Goal: Task Accomplishment & Management: Manage account settings

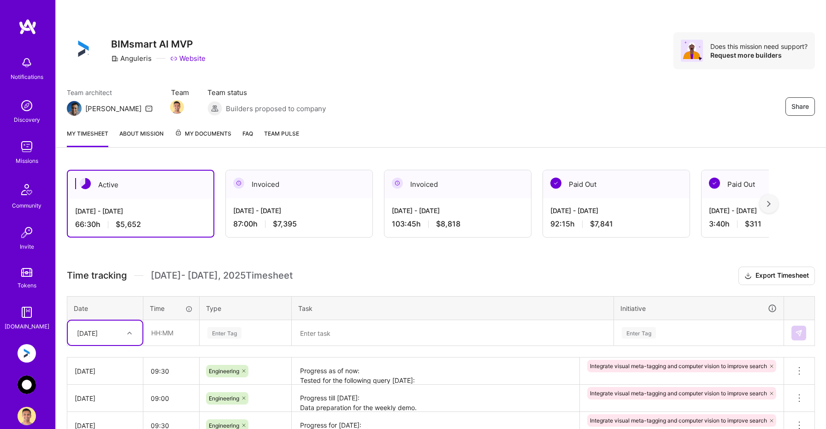
scroll to position [112, 0]
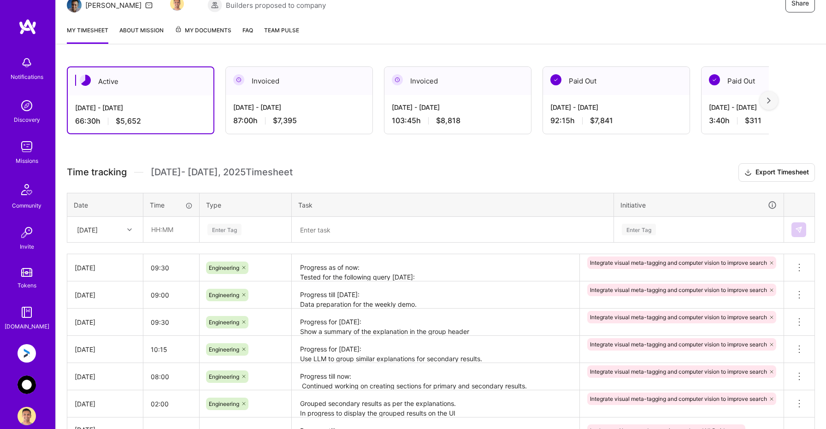
scroll to position [109, 0]
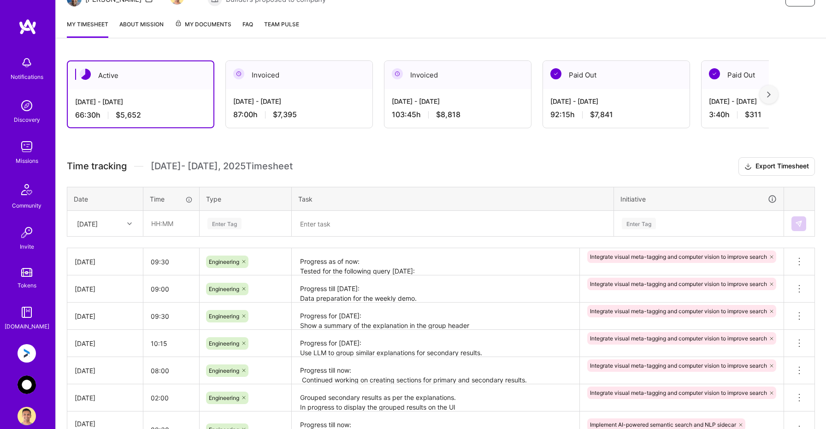
click at [98, 219] on div "[DATE]" at bounding box center [87, 224] width 21 height 10
click at [98, 369] on div "[DATE]" at bounding box center [105, 367] width 75 height 17
click at [184, 224] on input "text" at bounding box center [171, 223] width 55 height 24
type input "09:00"
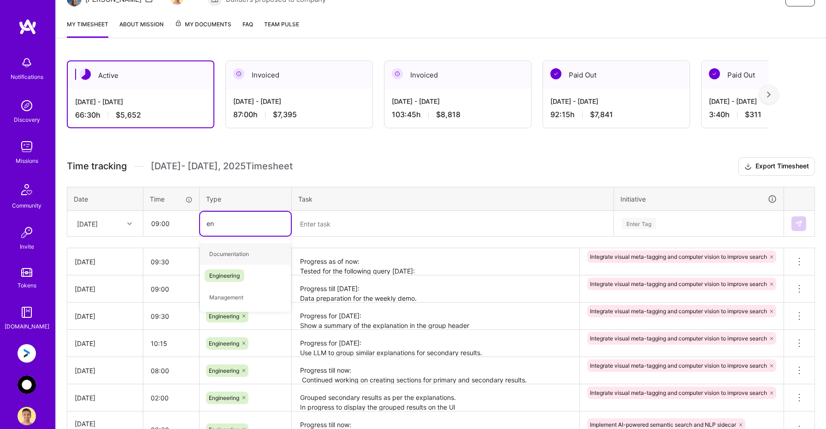
type input "eng"
click at [227, 251] on span "Engineering" at bounding box center [225, 254] width 40 height 12
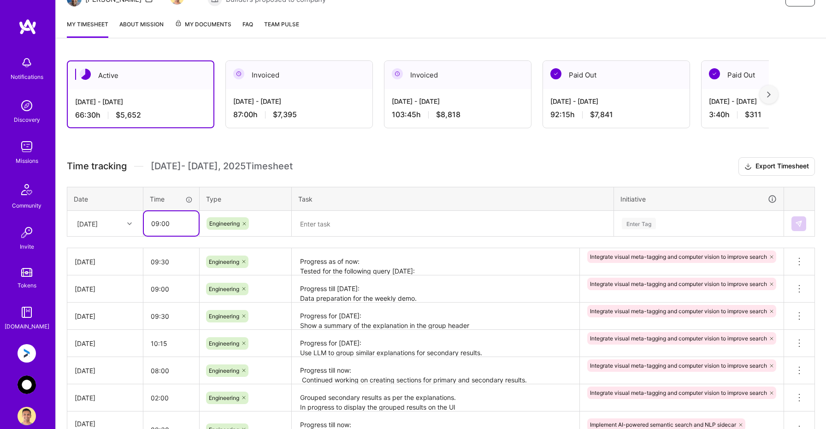
click at [159, 224] on input "09:00" at bounding box center [171, 223] width 55 height 24
type input "08:00"
click at [316, 218] on textarea at bounding box center [453, 224] width 320 height 24
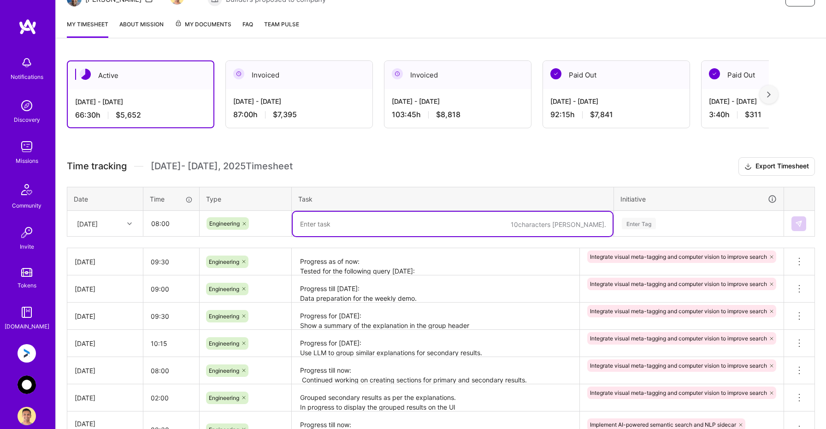
paste textarea "Progress as of now: Show explanation in tabular form in console log for easy de…"
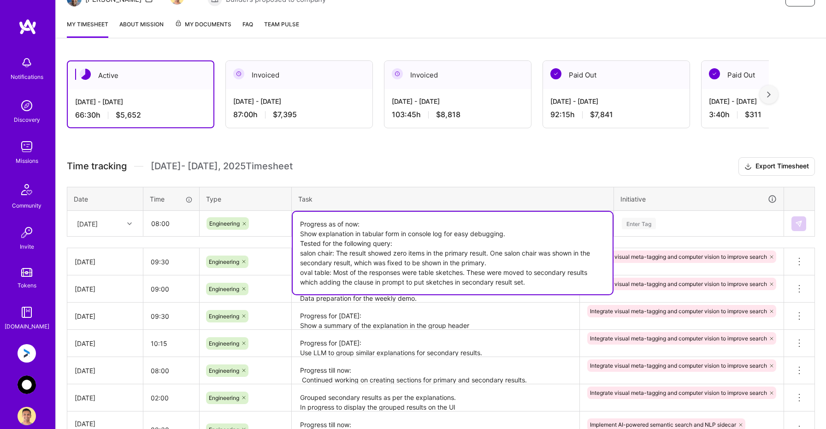
type textarea "Progress as of now: Show explanation in tabular form in console log for easy de…"
click at [666, 225] on div "Enter Tag" at bounding box center [699, 224] width 156 height 12
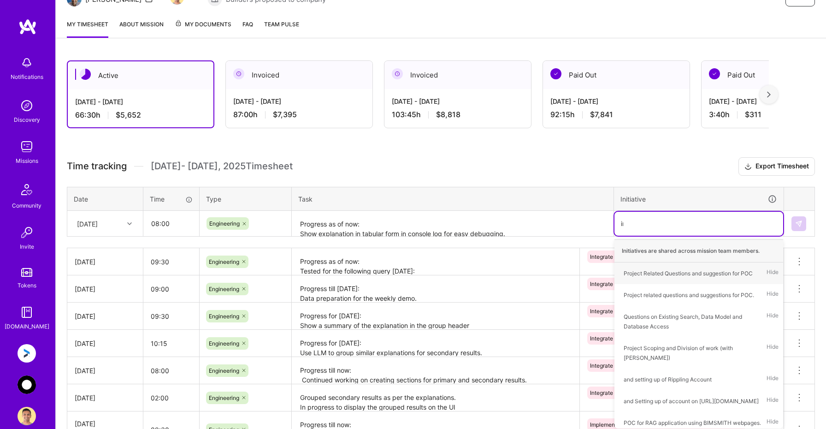
type input "int"
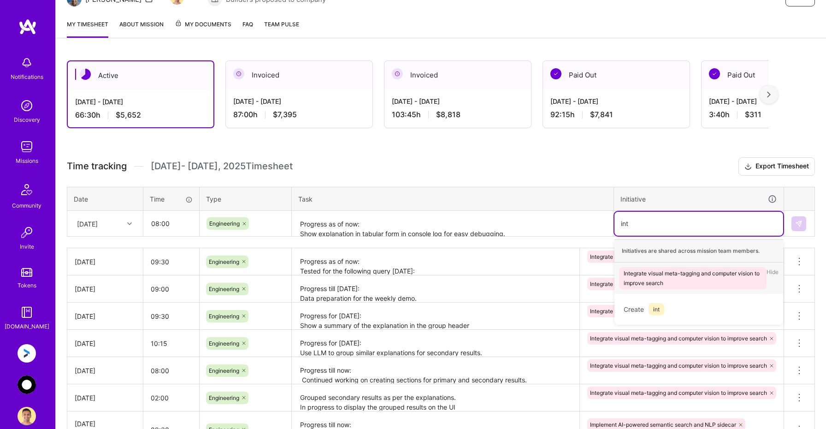
click at [685, 278] on div "Integrate visual meta-tagging and computer vision to improve search" at bounding box center [693, 277] width 138 height 19
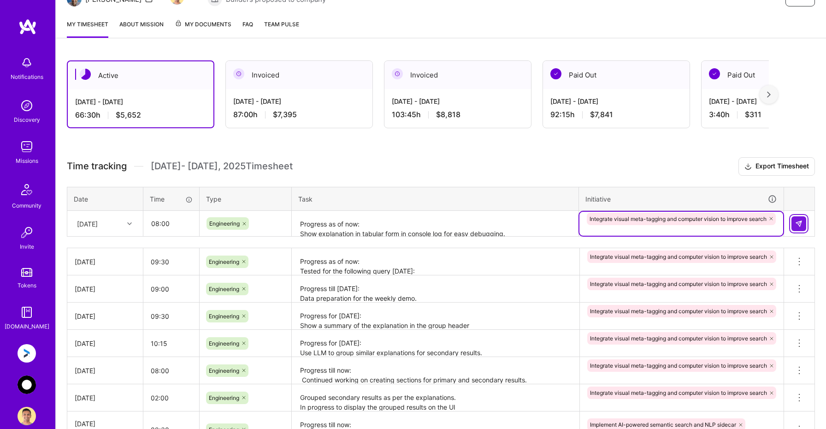
click at [800, 220] on img at bounding box center [798, 223] width 7 height 7
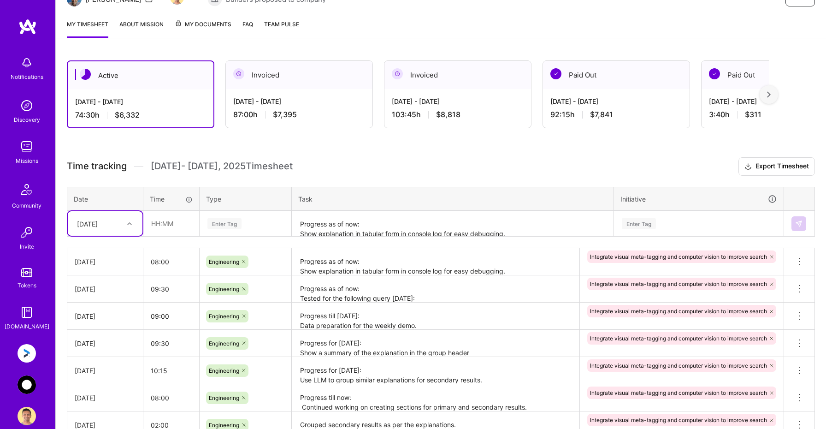
click at [30, 386] on img at bounding box center [27, 384] width 18 height 18
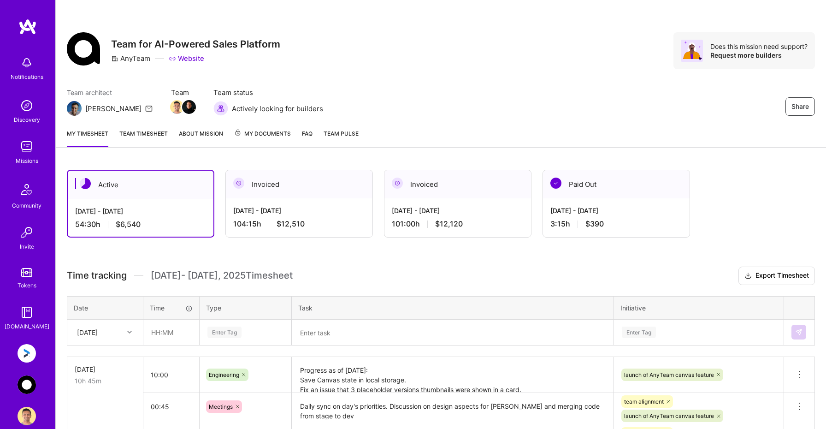
click at [23, 350] on img at bounding box center [27, 353] width 18 height 18
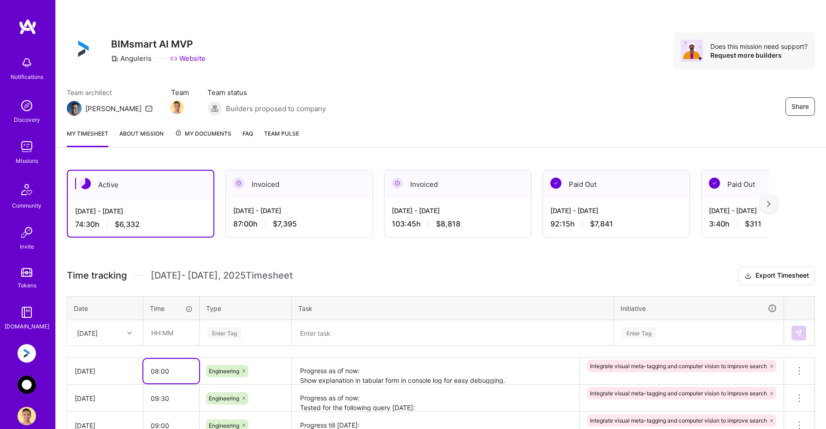
click at [160, 371] on input "08:00" at bounding box center [171, 371] width 56 height 24
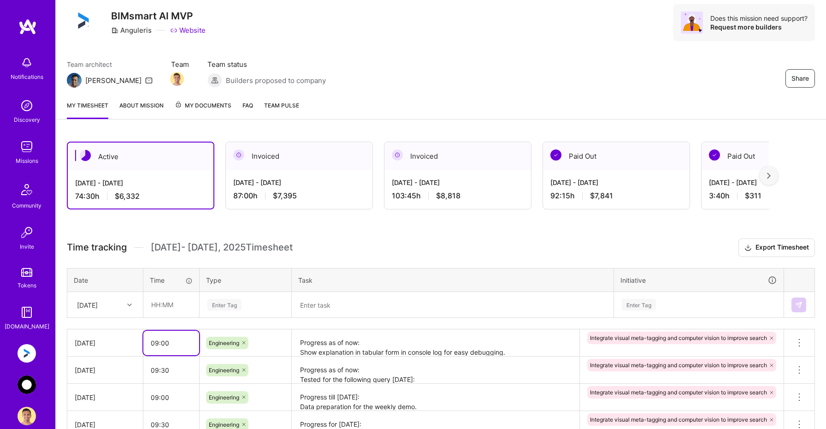
scroll to position [32, 0]
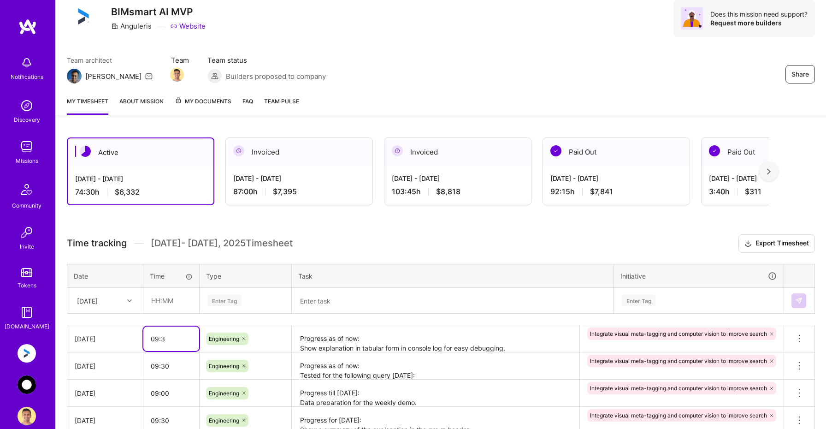
type input "09:30"
click at [22, 385] on img at bounding box center [27, 384] width 18 height 18
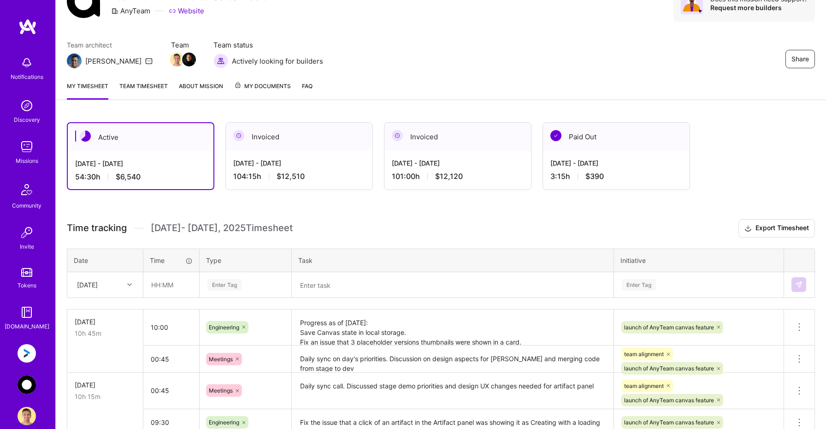
scroll to position [48, 0]
click at [118, 285] on div "[DATE]" at bounding box center [97, 283] width 51 height 15
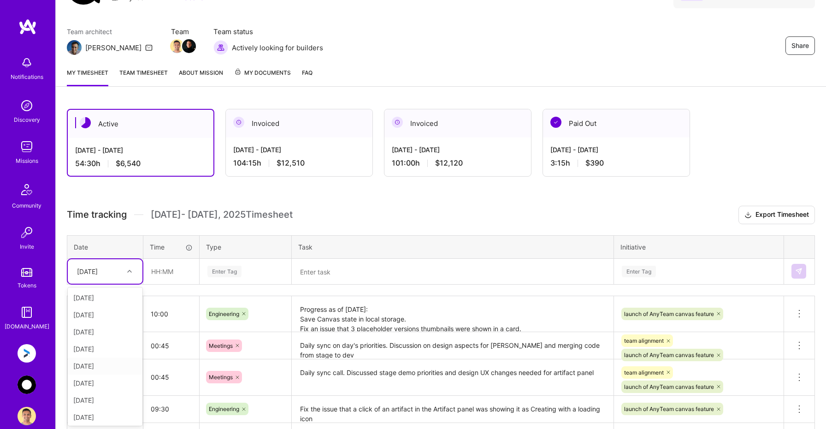
scroll to position [87, 0]
click at [105, 416] on div "[DATE]" at bounding box center [105, 415] width 75 height 17
click at [163, 269] on input "text" at bounding box center [171, 271] width 55 height 24
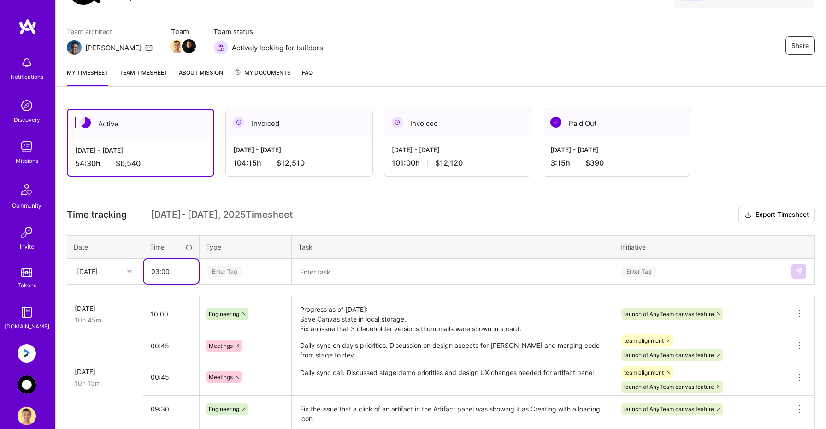
type input "03:00"
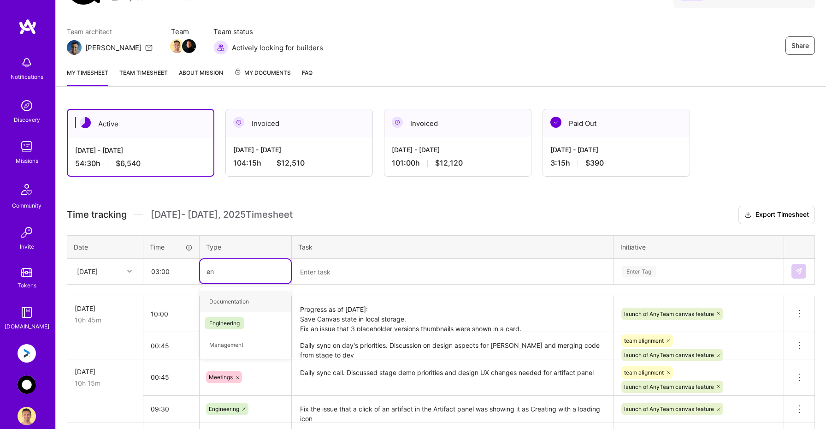
type input "eng"
click at [226, 301] on span "Engineering" at bounding box center [225, 301] width 40 height 12
click at [331, 267] on textarea at bounding box center [453, 272] width 320 height 24
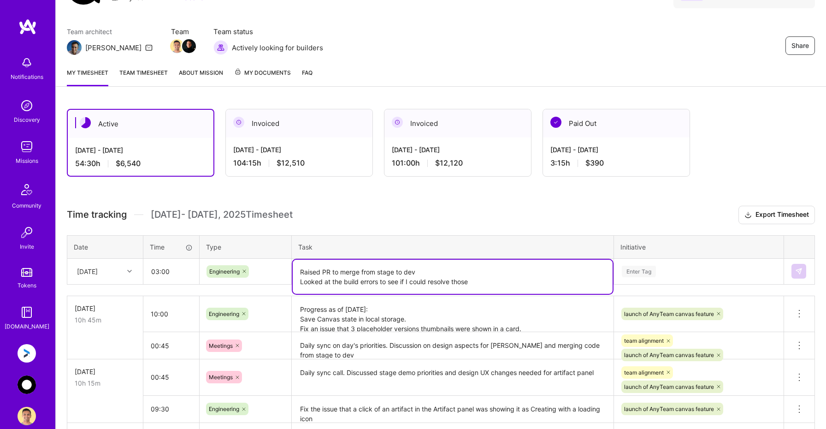
type textarea "Raised PR to merge from stage to dev Looked at the build errors to see if I cou…"
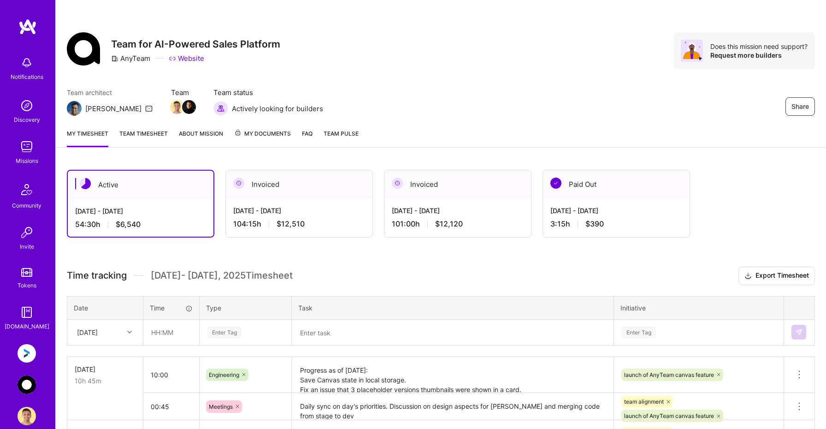
scroll to position [61, 0]
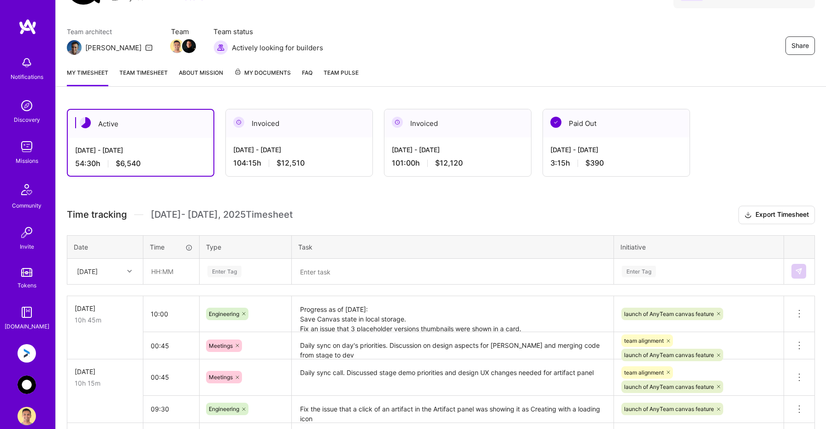
click at [279, 68] on span "My Documents" at bounding box center [262, 73] width 57 height 10
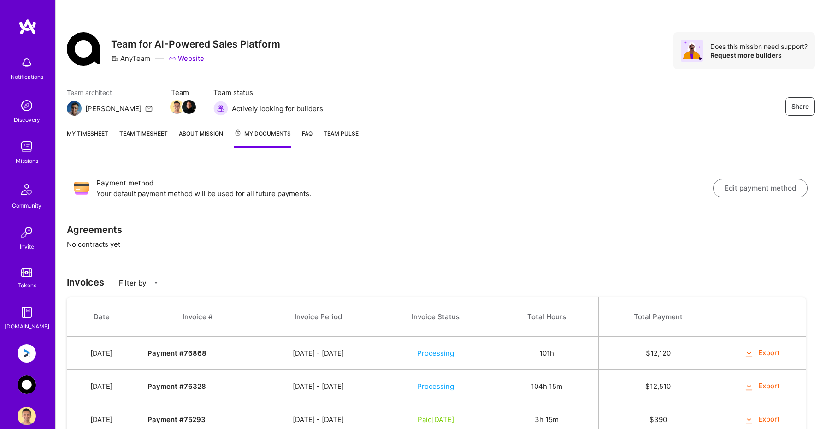
click at [30, 356] on img at bounding box center [27, 353] width 18 height 18
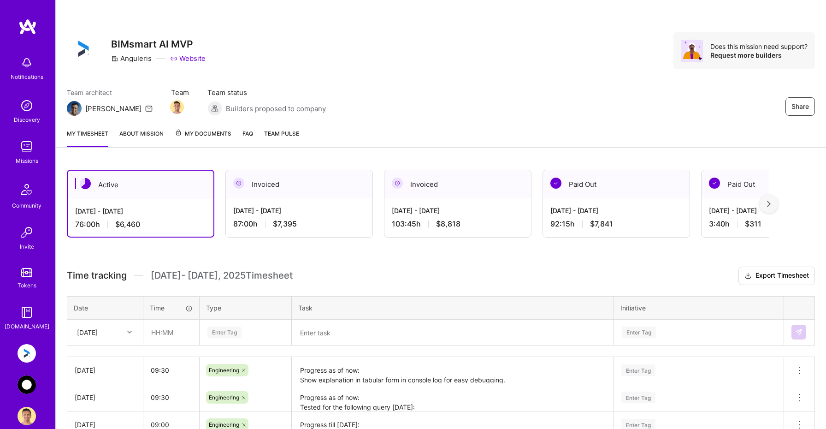
click at [207, 137] on span "My Documents" at bounding box center [203, 134] width 57 height 10
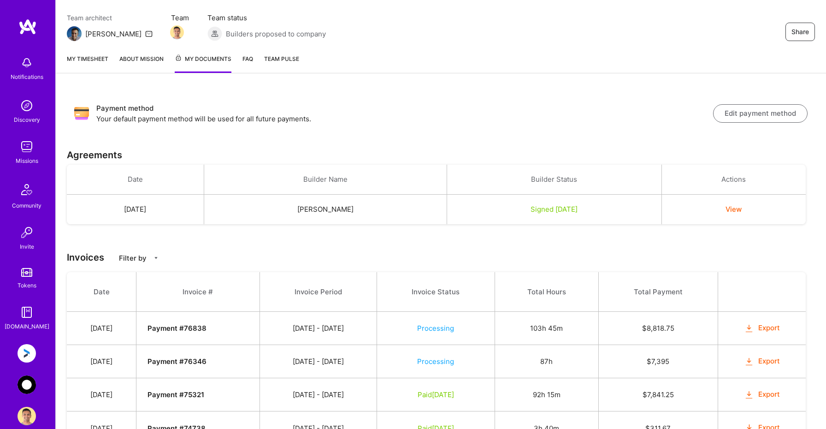
scroll to position [74, 0]
click at [741, 211] on button "View" at bounding box center [734, 210] width 16 height 10
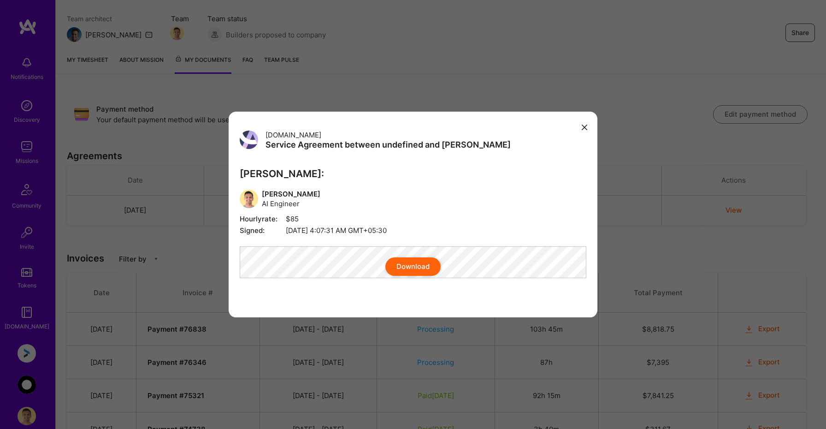
click at [319, 264] on div "Download" at bounding box center [413, 266] width 347 height 18
click at [404, 269] on button "Download" at bounding box center [412, 266] width 55 height 18
click at [585, 124] on button "modal" at bounding box center [584, 126] width 11 height 15
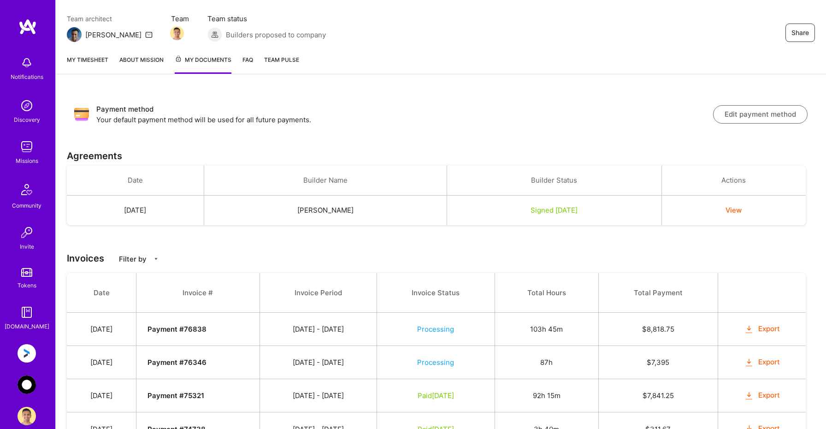
click at [24, 390] on img at bounding box center [27, 384] width 18 height 18
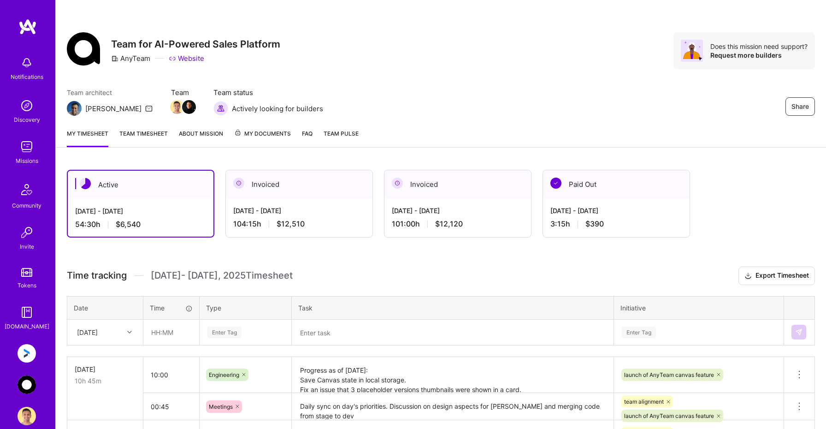
click at [110, 332] on div "[DATE]" at bounding box center [105, 332] width 75 height 24
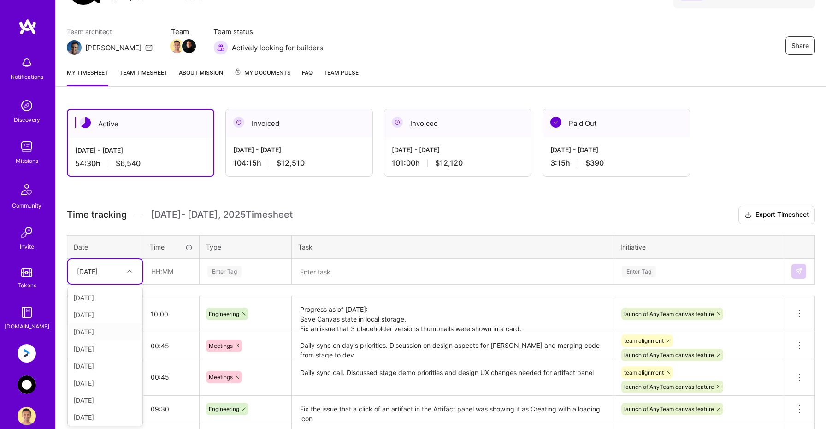
scroll to position [87, 0]
click at [88, 416] on div "[DATE]" at bounding box center [105, 415] width 75 height 17
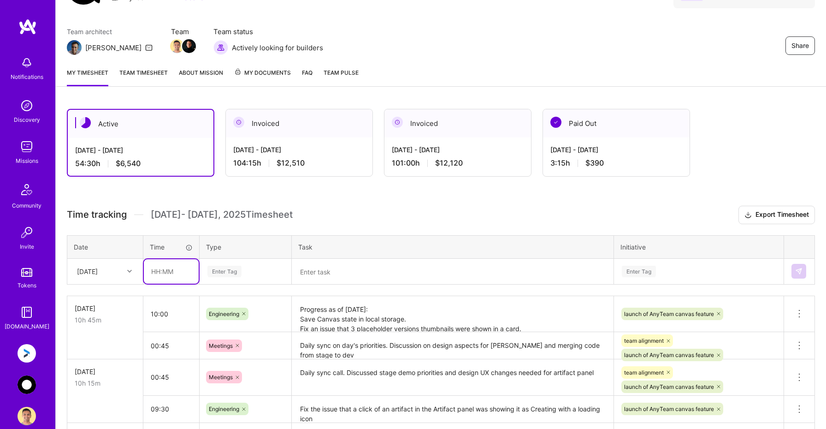
click at [166, 273] on input "text" at bounding box center [171, 271] width 55 height 24
type input "03:00"
click at [244, 269] on div "Enter Tag" at bounding box center [246, 272] width 78 height 12
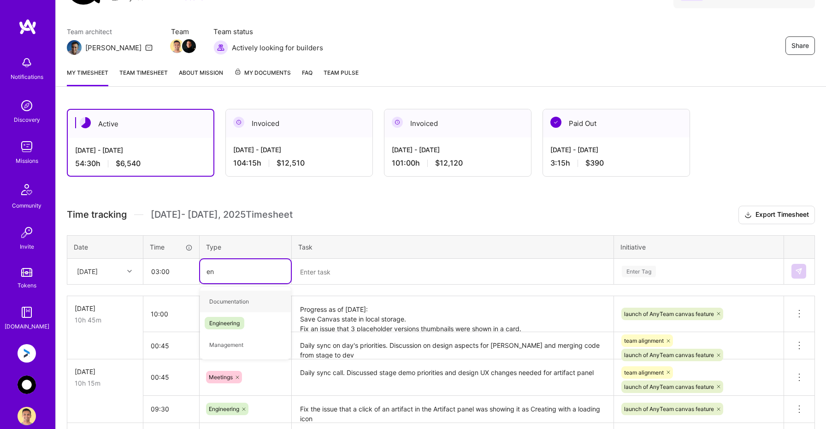
type input "eng"
click at [241, 302] on span "Engineering" at bounding box center [225, 301] width 40 height 12
click at [320, 268] on textarea at bounding box center [453, 272] width 320 height 24
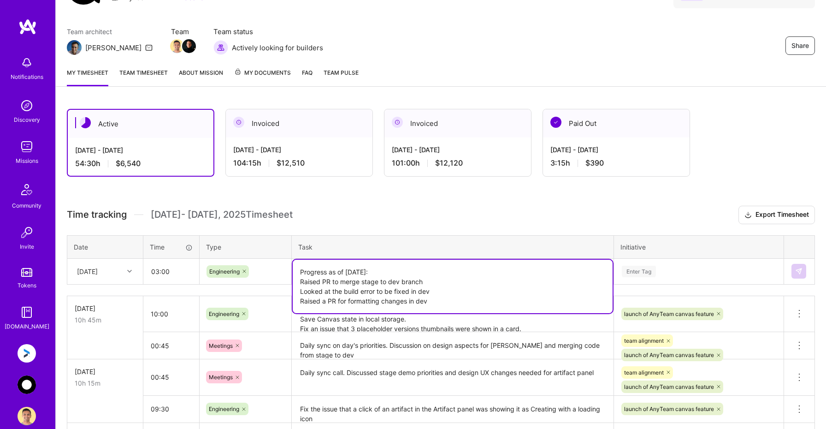
type textarea "Progress as of [DATE]: Raised PR to merge stage to dev branch Looked at the bui…"
click at [638, 274] on td "Enter Tag" at bounding box center [699, 271] width 170 height 26
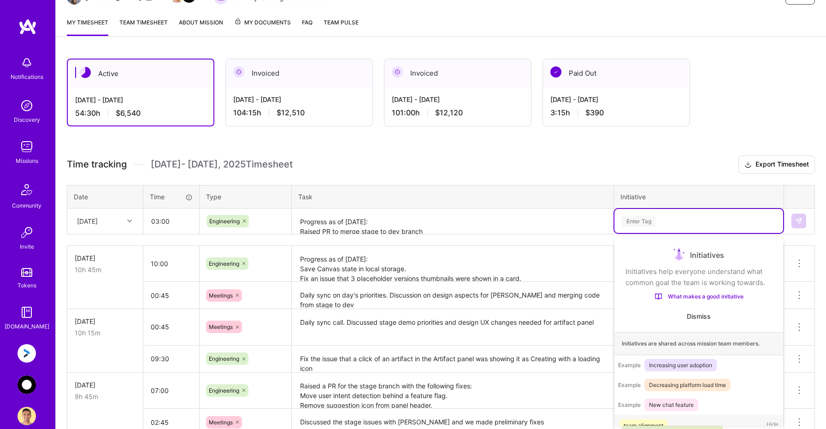
scroll to position [15, 0]
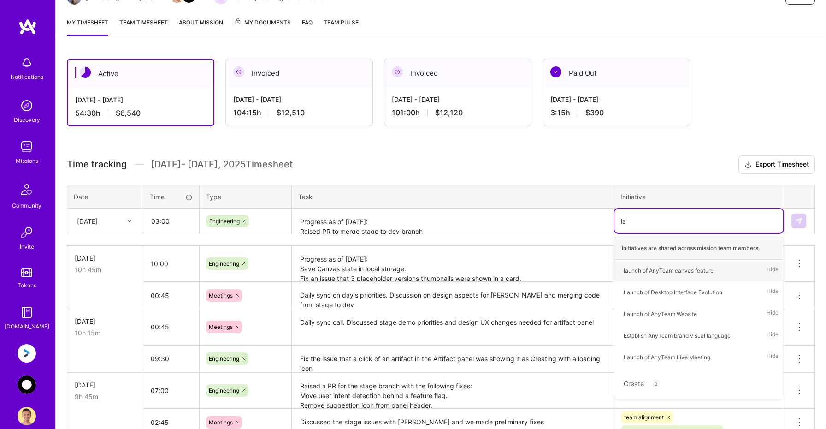
type input "[PERSON_NAME]"
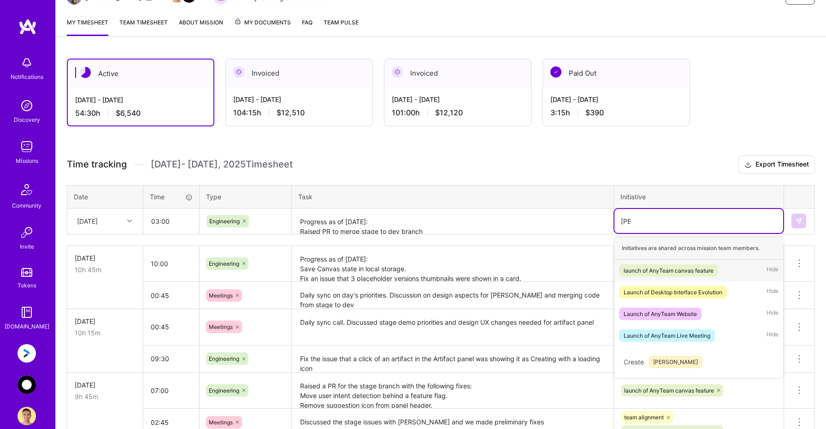
click at [679, 273] on div "launch of AnyTeam canvas feature" at bounding box center [669, 271] width 90 height 10
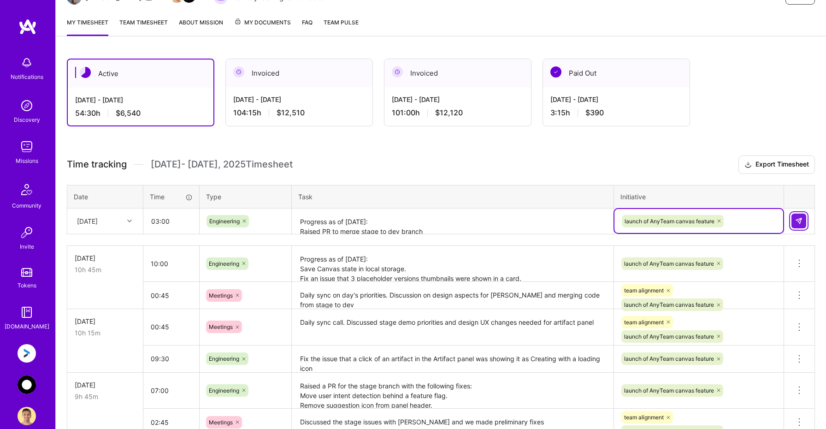
click at [799, 217] on img at bounding box center [798, 220] width 7 height 7
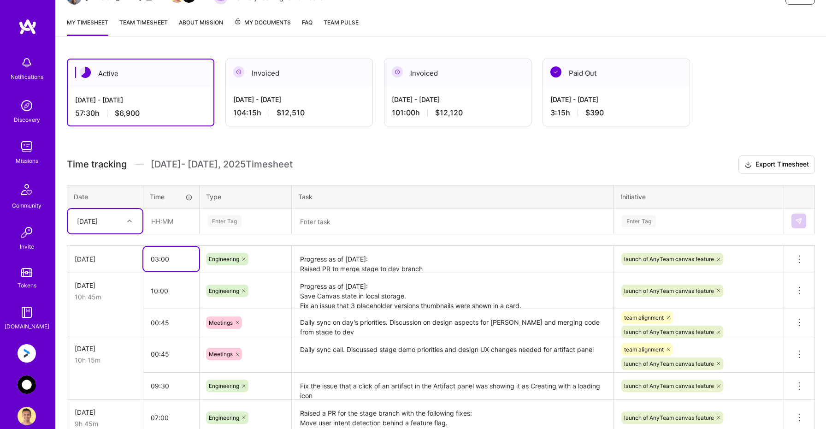
click at [173, 258] on input "03:00" at bounding box center [171, 259] width 56 height 24
type input "03:15"
click at [320, 222] on textarea at bounding box center [453, 221] width 320 height 24
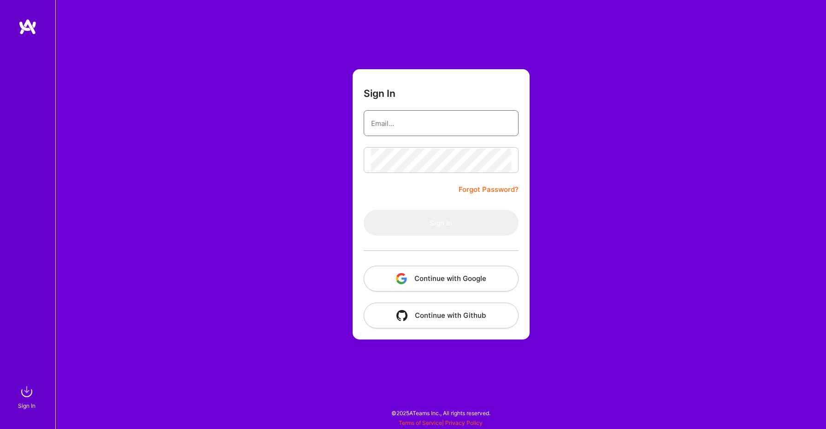
type input "[PERSON_NAME][EMAIL_ADDRESS][DOMAIN_NAME]"
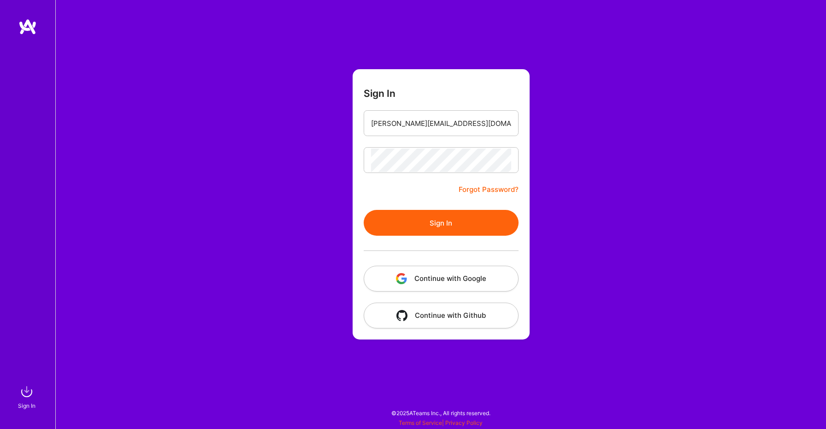
click at [423, 227] on button "Sign In" at bounding box center [441, 223] width 155 height 26
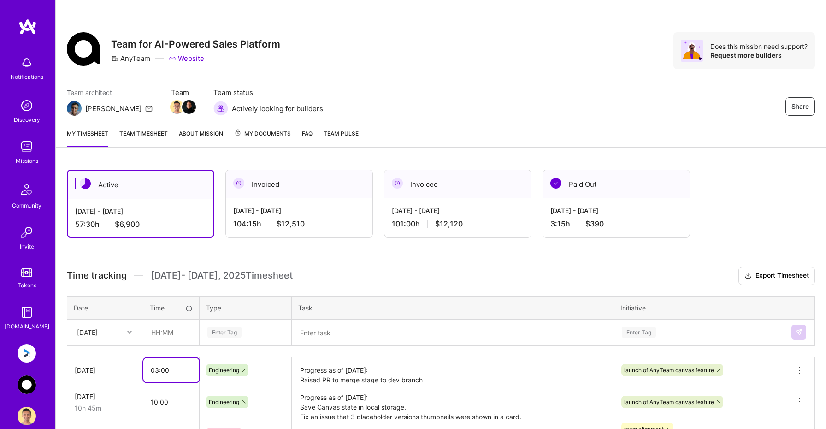
click at [184, 370] on input "03:00" at bounding box center [171, 370] width 56 height 24
type input "03:15"
click at [273, 339] on div "Enter Tag" at bounding box center [245, 332] width 91 height 24
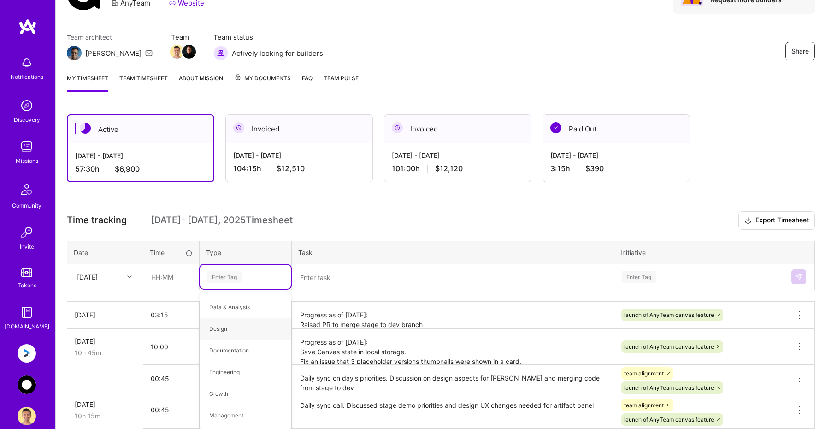
scroll to position [60, 0]
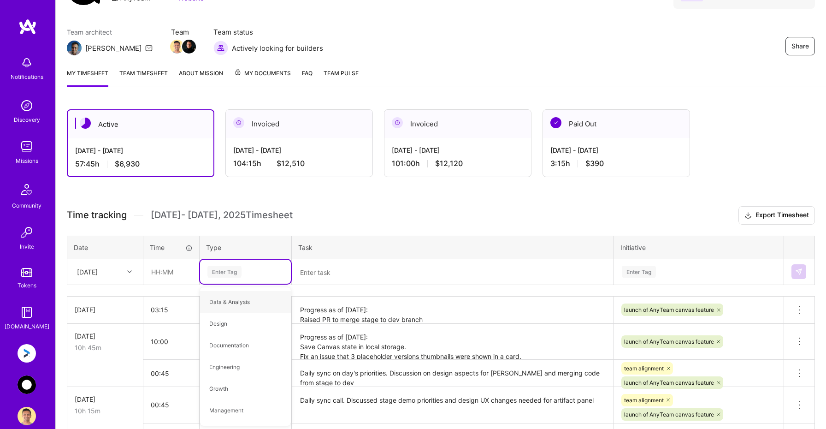
click at [381, 199] on div "Active [DATE] - [DATE] 57:45 h $6,930 Invoiced [DATE] - [DATE] 104:15 h $12,510…" at bounding box center [441, 418] width 771 height 640
